Goal: Information Seeking & Learning: Learn about a topic

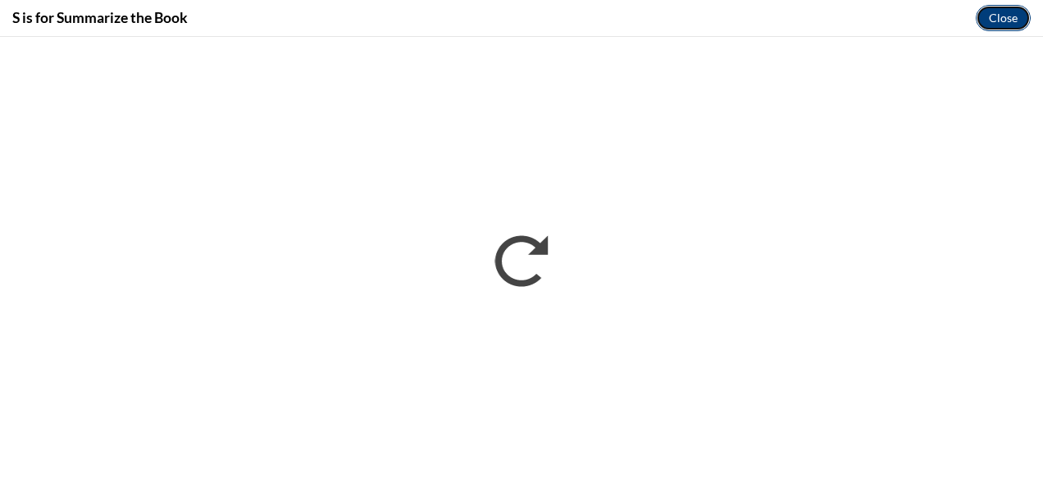
click at [1009, 21] on button "Close" at bounding box center [1003, 18] width 55 height 26
